Goal: Communication & Community: Ask a question

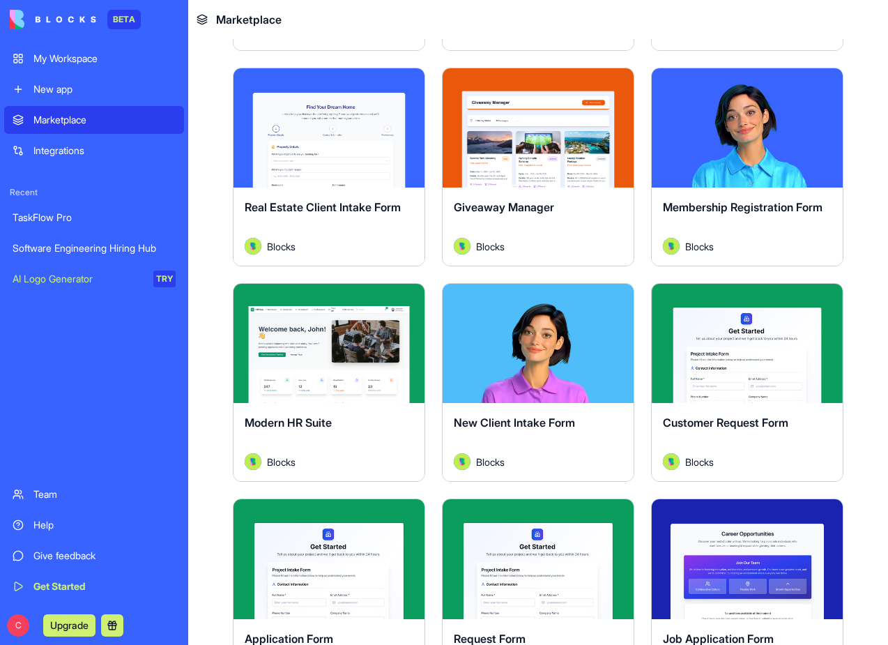
scroll to position [1764, 0]
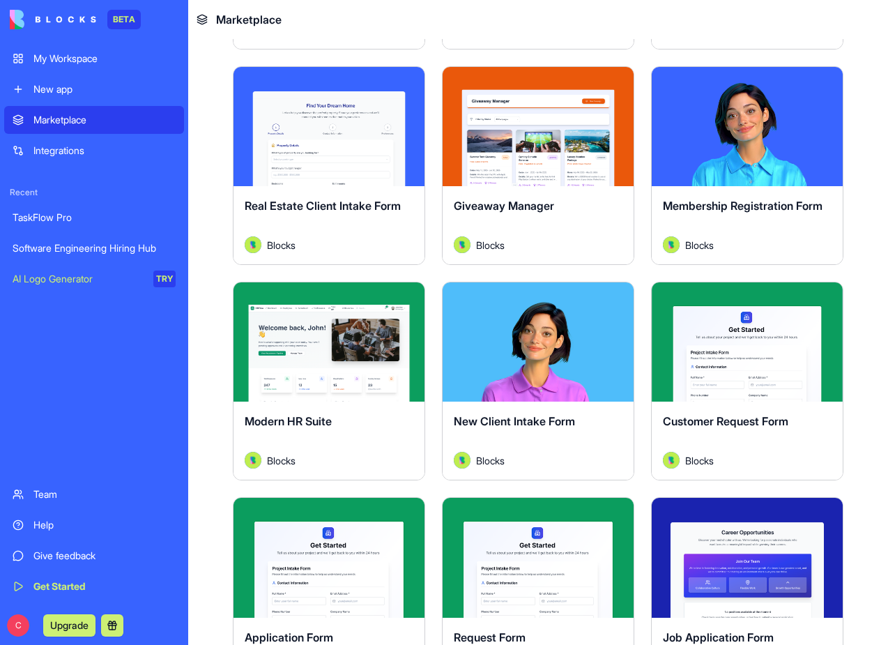
click at [301, 137] on button "Explore" at bounding box center [329, 126] width 105 height 28
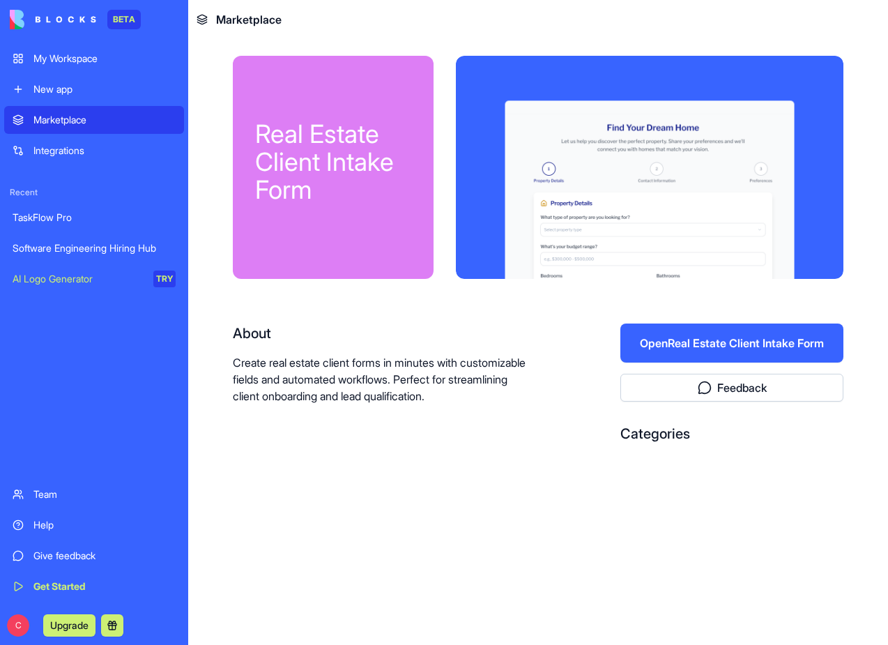
click at [79, 160] on link "Integrations" at bounding box center [94, 151] width 180 height 28
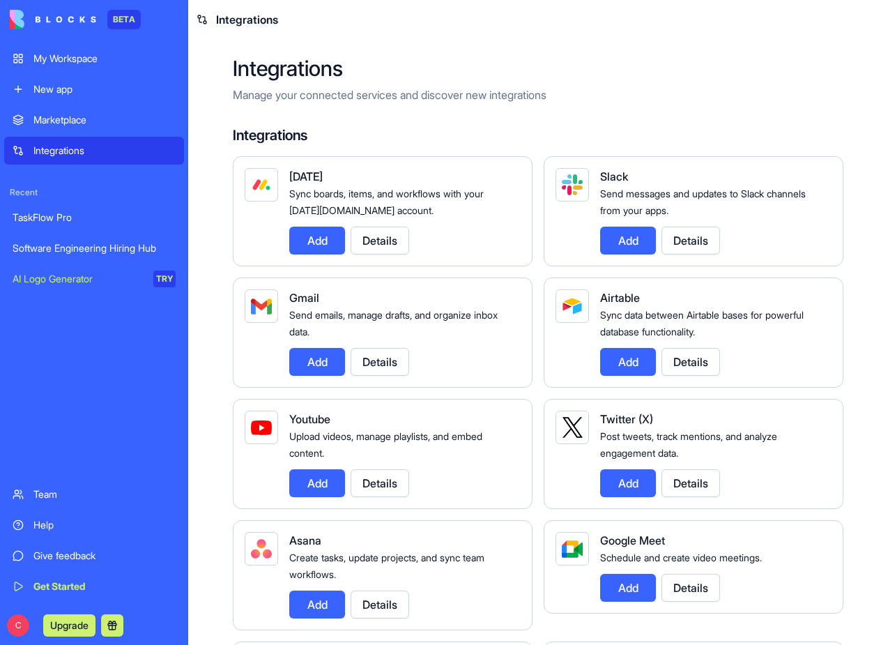
click at [82, 121] on div "Marketplace" at bounding box center [104, 120] width 142 height 14
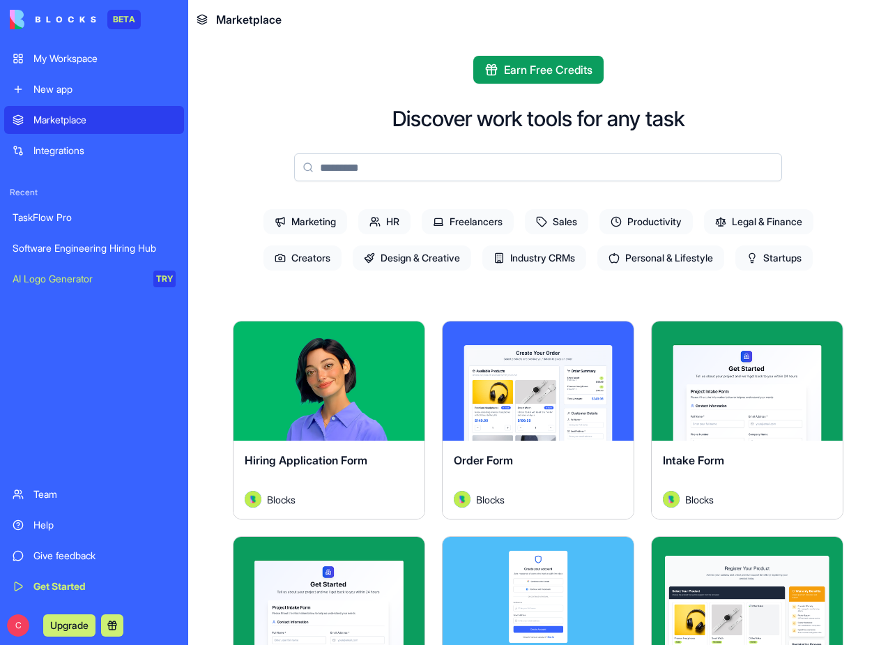
click at [73, 96] on link "New app" at bounding box center [94, 89] width 180 height 28
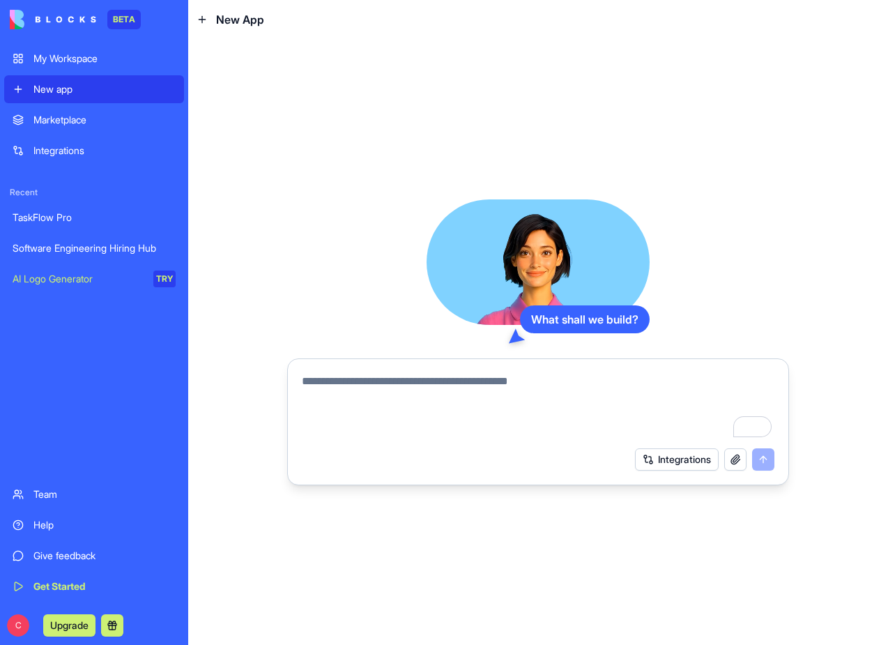
click at [76, 217] on div "TaskFlow Pro" at bounding box center [94, 218] width 163 height 14
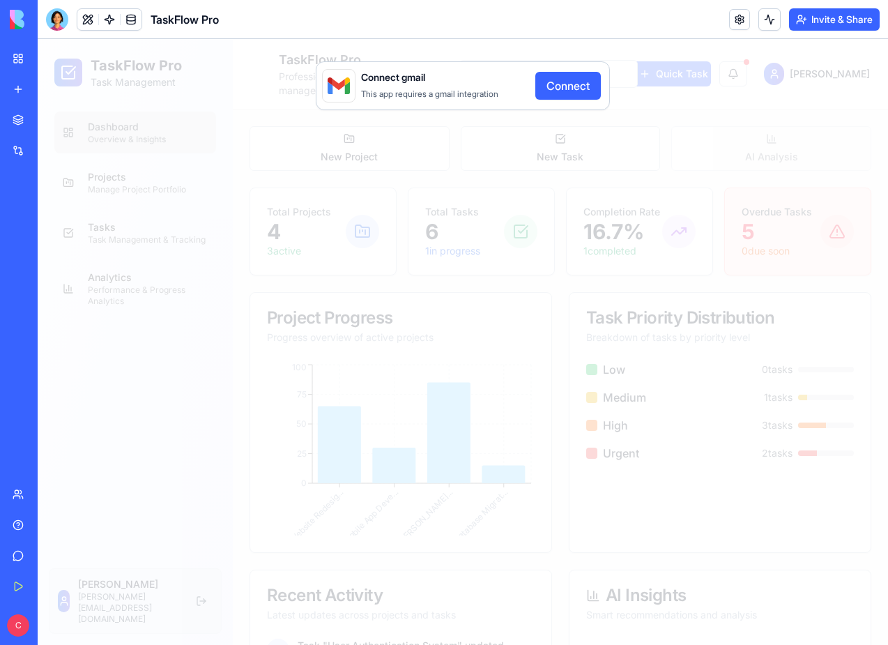
click at [567, 154] on div "Connect gmail This app requires a gmail integration Connect" at bounding box center [463, 342] width 851 height 606
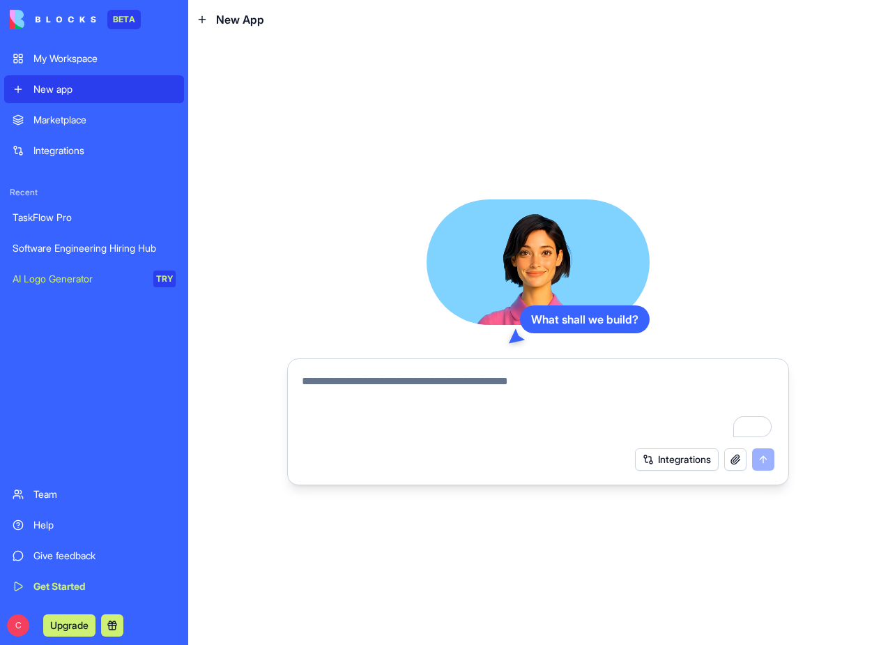
click at [74, 126] on div "Marketplace" at bounding box center [104, 120] width 142 height 14
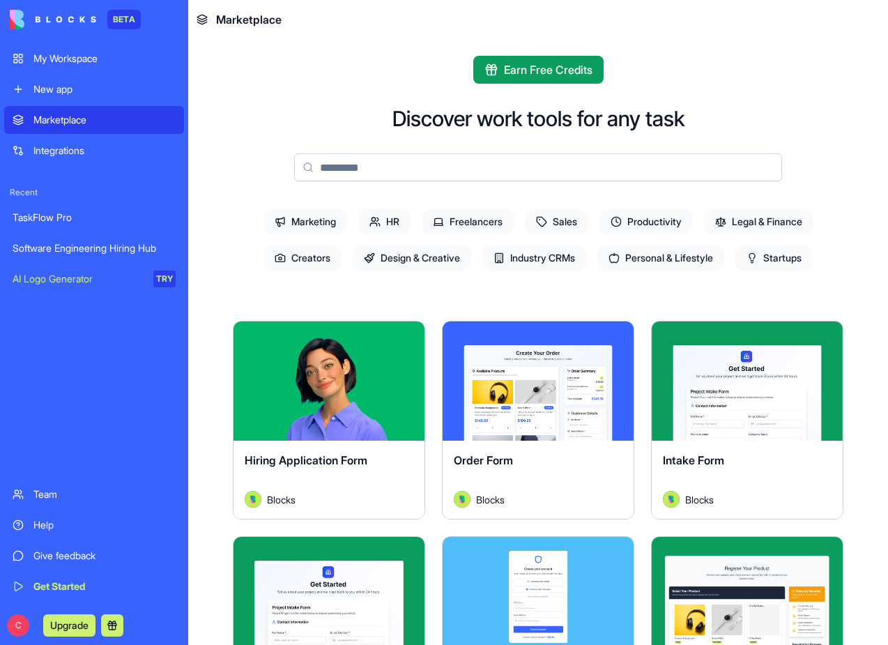
click at [347, 169] on input at bounding box center [538, 167] width 488 height 28
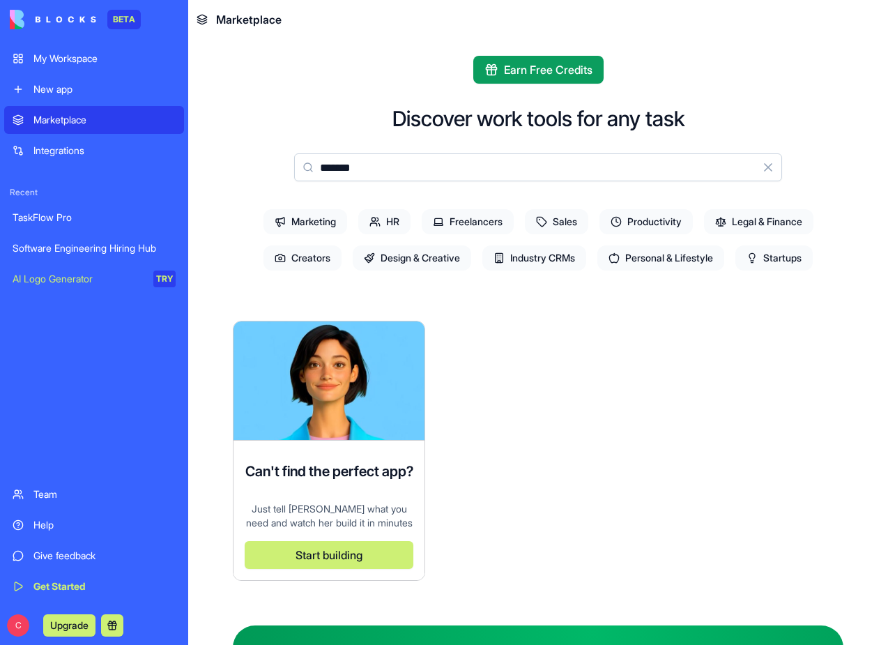
type input "*******"
click at [552, 262] on span "Industry CRMs" at bounding box center [535, 257] width 104 height 25
click at [748, 234] on div "Marketing HR Freelancers Sales Productivity Legal & Finance Creators Design & C…" at bounding box center [538, 240] width 611 height 73
click at [756, 220] on span "Legal & Finance" at bounding box center [758, 221] width 109 height 25
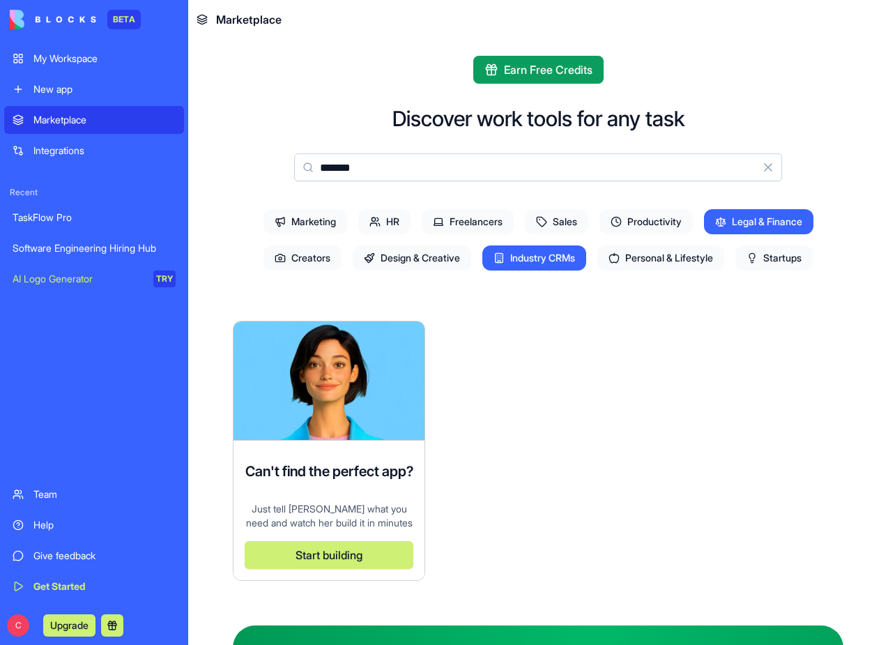
click at [773, 167] on button "Clear" at bounding box center [769, 167] width 28 height 28
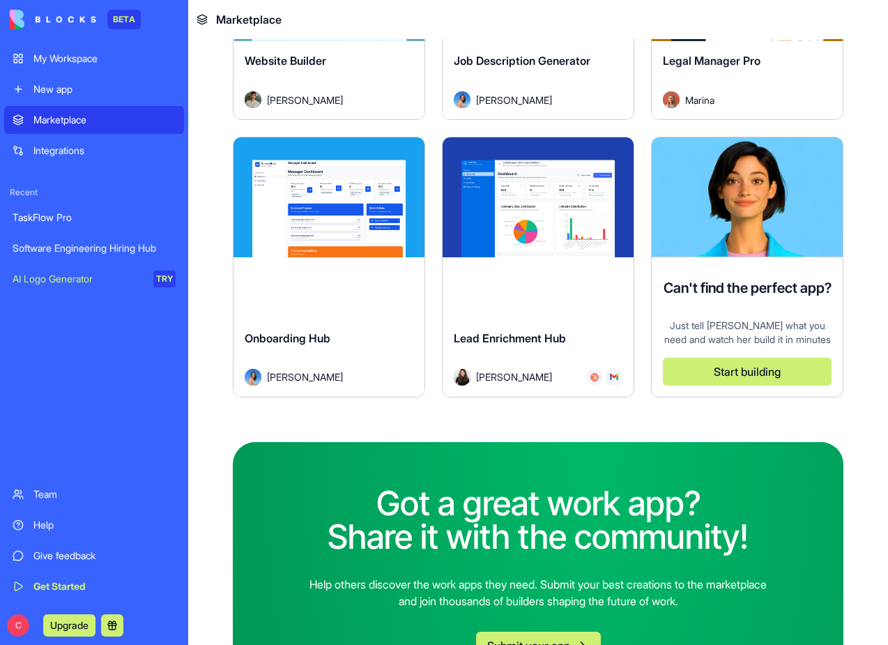
scroll to position [1338, 0]
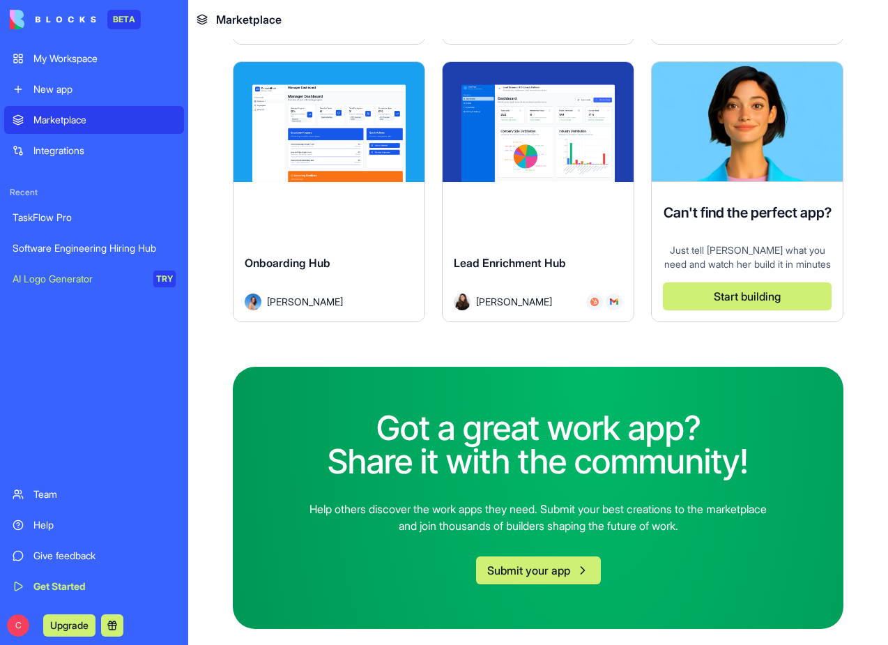
click at [347, 130] on button "Explore" at bounding box center [329, 122] width 105 height 28
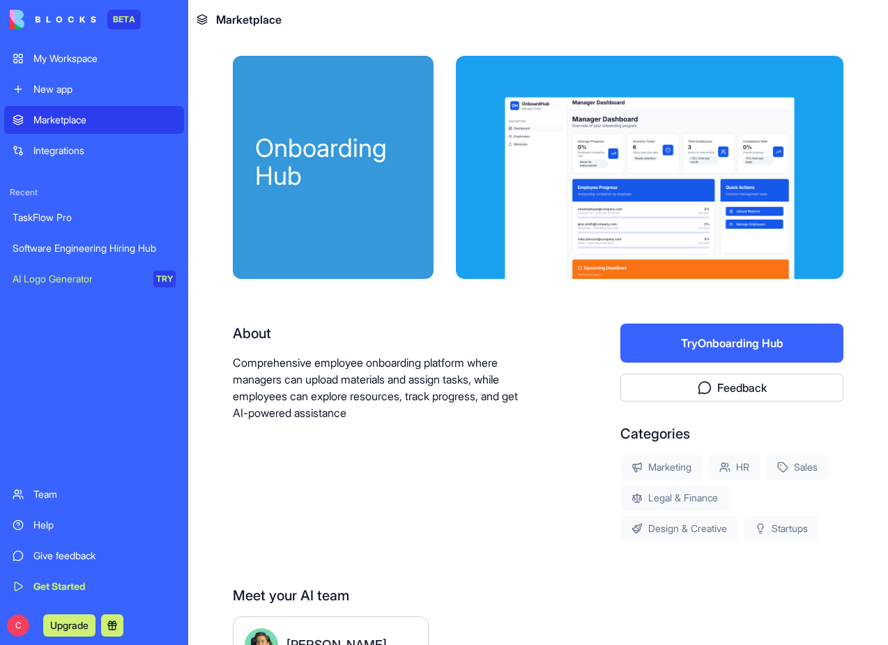
click at [100, 67] on link "My Workspace" at bounding box center [94, 59] width 180 height 28
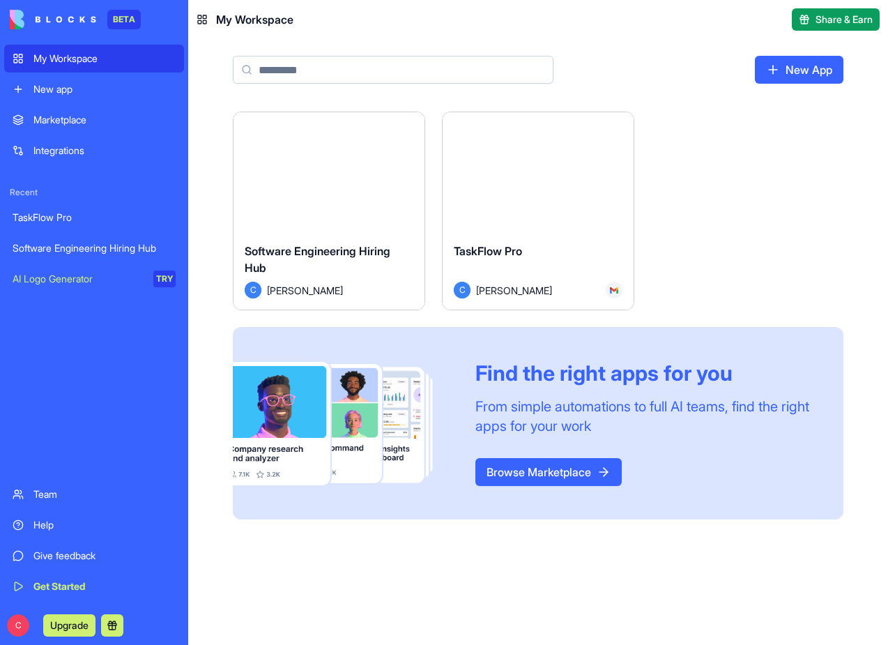
click at [100, 126] on div "Marketplace" at bounding box center [104, 120] width 142 height 14
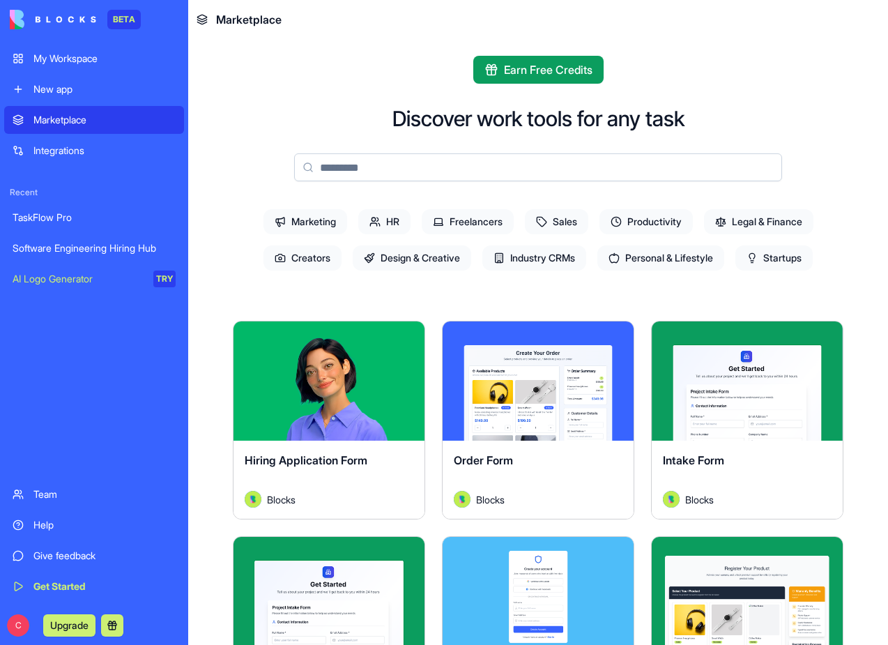
click at [89, 61] on div "My Workspace" at bounding box center [104, 59] width 142 height 14
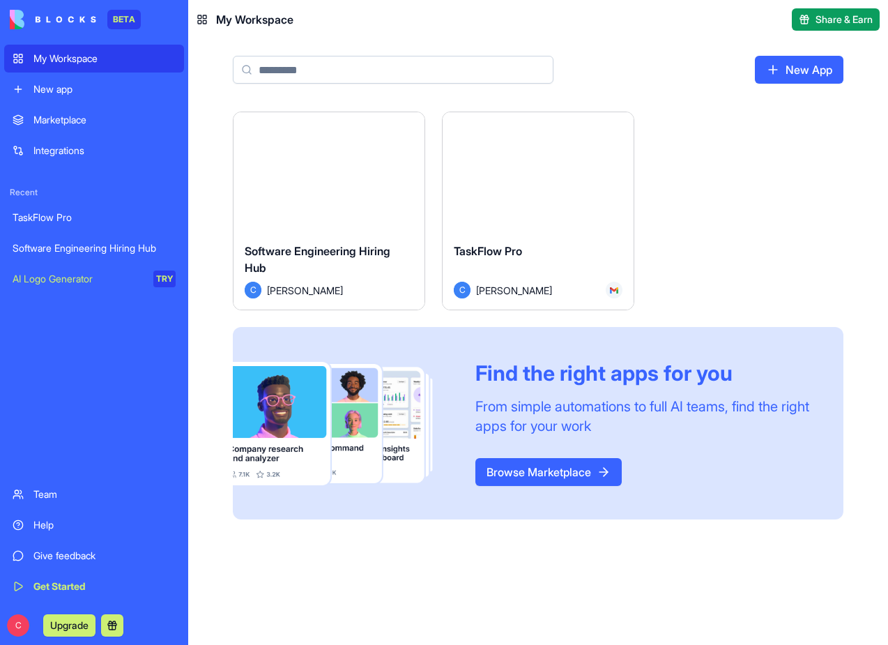
click at [83, 93] on div "New app" at bounding box center [104, 89] width 142 height 14
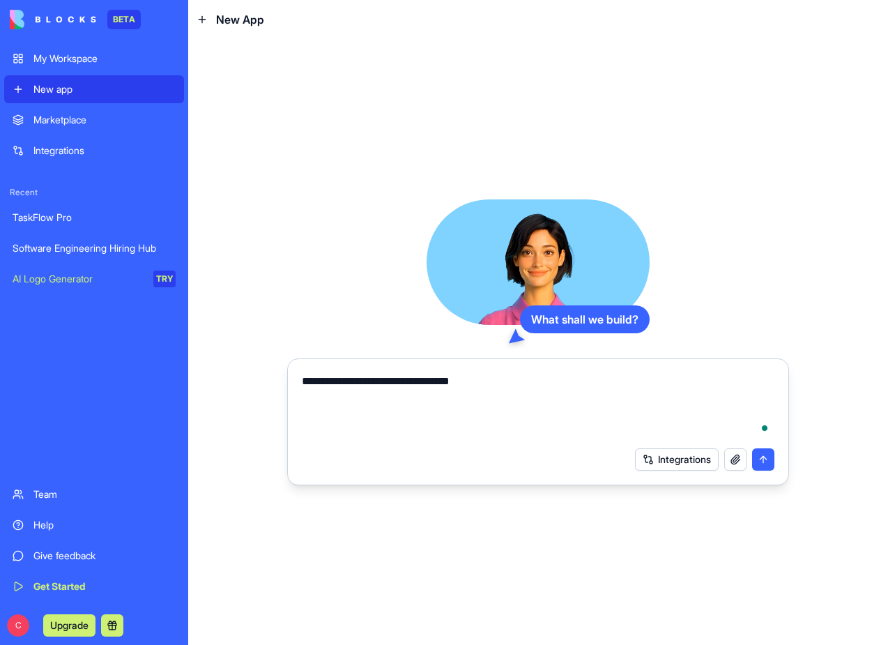
type textarea "**********"
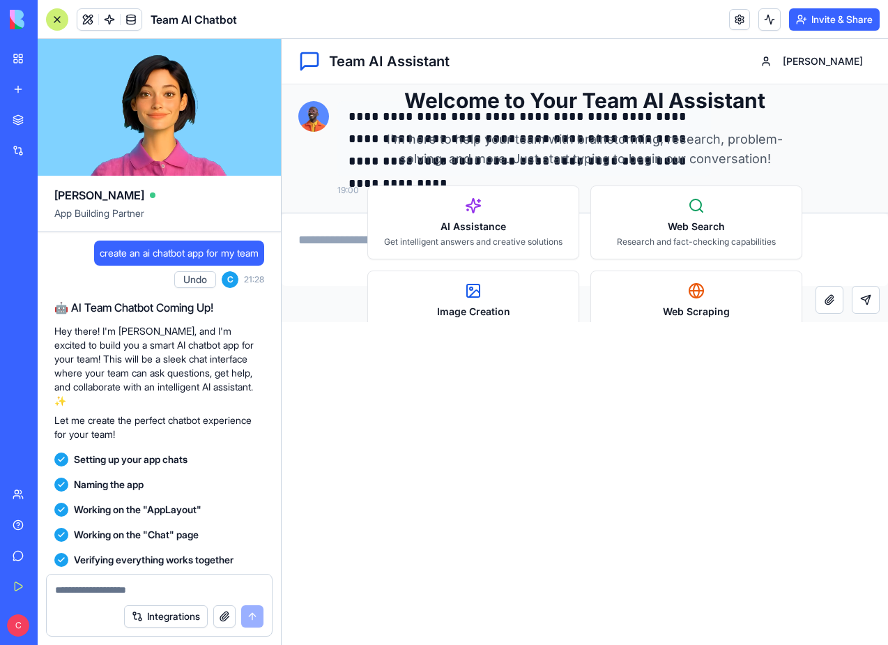
scroll to position [172, 0]
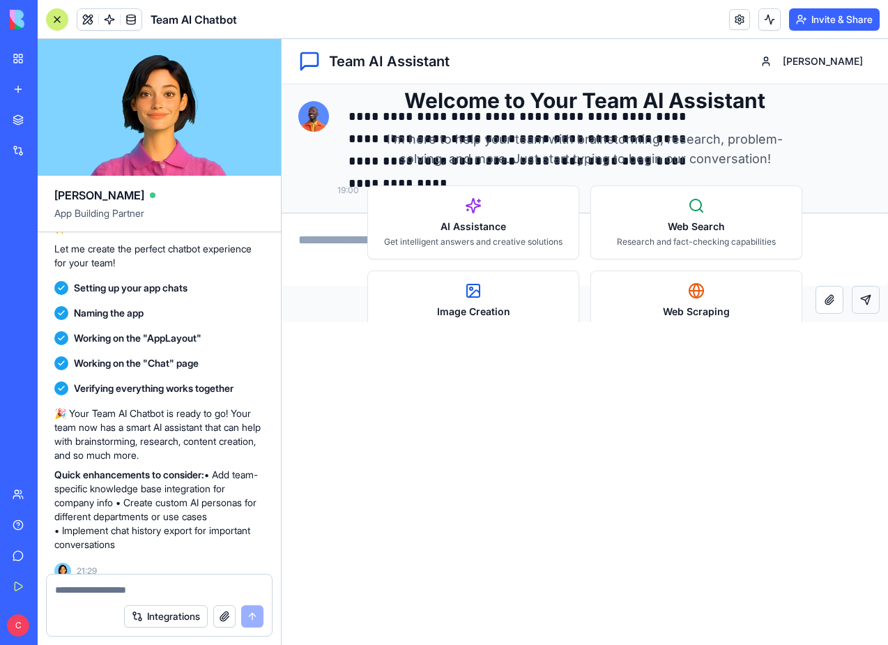
click at [867, 299] on button "Send message" at bounding box center [866, 300] width 28 height 28
click at [695, 298] on div "Attach file Send message" at bounding box center [585, 304] width 607 height 36
click at [128, 18] on span at bounding box center [131, 19] width 39 height 39
